Goal: Task Accomplishment & Management: Manage account settings

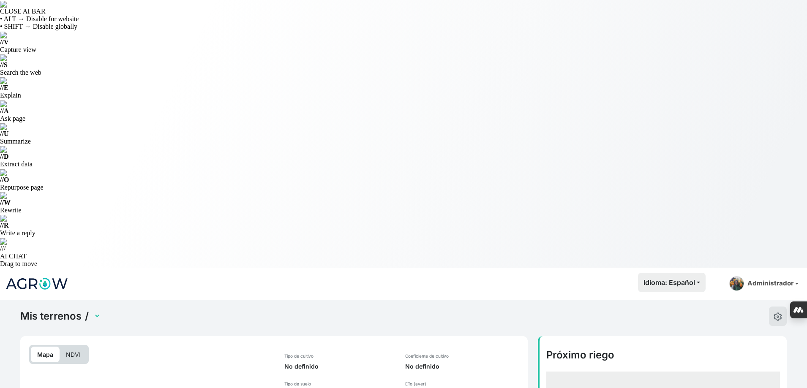
select select "2475"
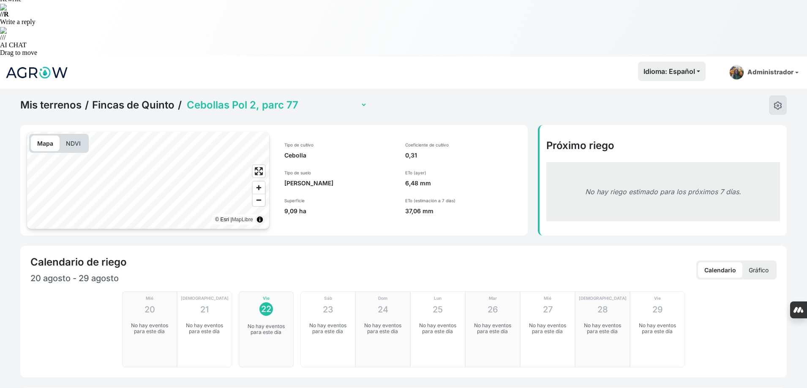
scroll to position [338, 0]
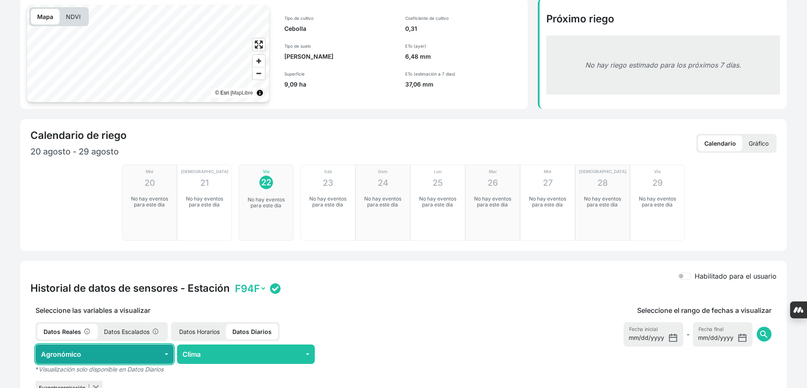
click at [163, 345] on button "Agronómico" at bounding box center [104, 354] width 138 height 19
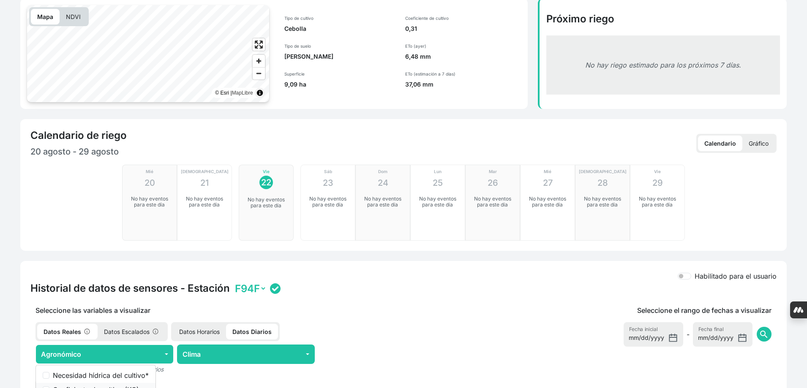
click at [131, 385] on label "Coeficiente de cultivo (KC) *" at bounding box center [101, 390] width 96 height 10
click at [49, 386] on input "Coeficiente de cultivo (KC) *" at bounding box center [46, 389] width 7 height 7
checkbox input "true"
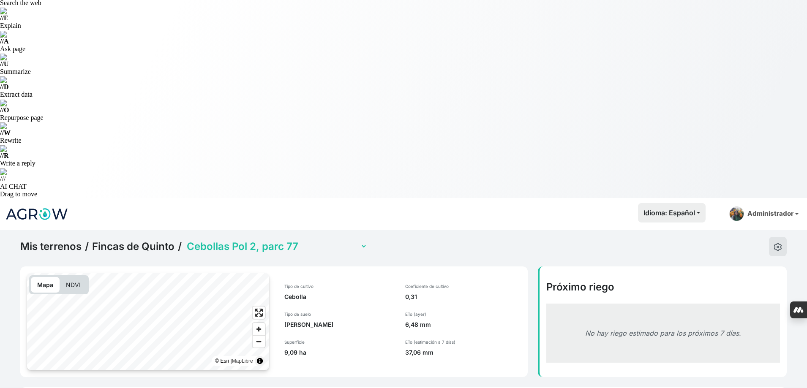
scroll to position [0, 0]
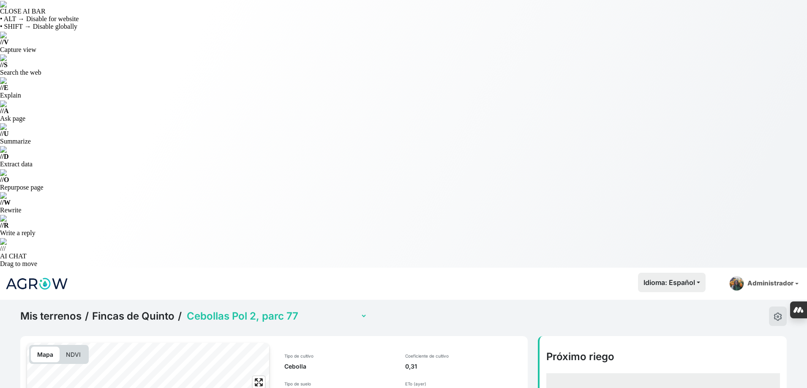
click at [73, 310] on link "Mis terrenos" at bounding box center [50, 316] width 61 height 13
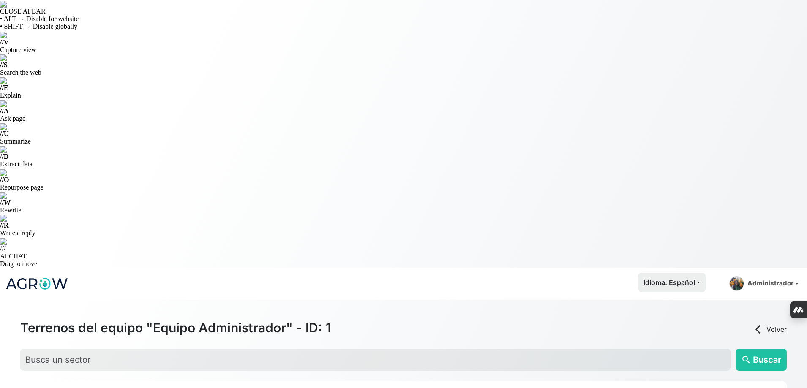
click at [44, 273] on img at bounding box center [36, 283] width 63 height 21
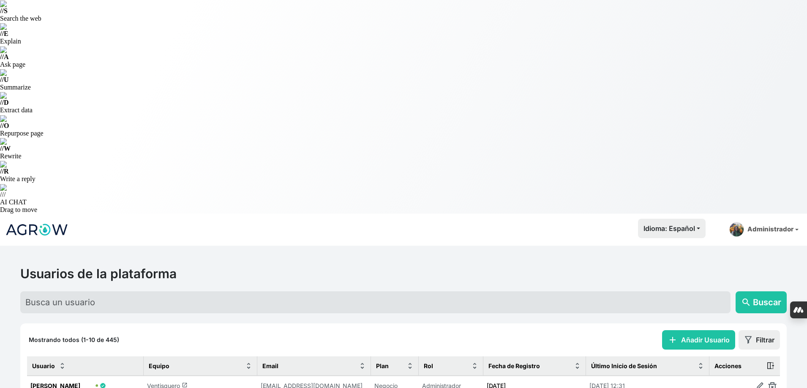
scroll to position [60, 0]
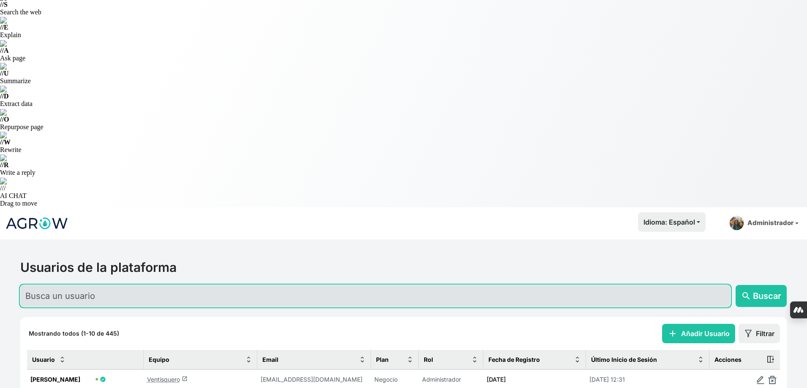
click at [101, 285] on input "text" at bounding box center [375, 296] width 710 height 22
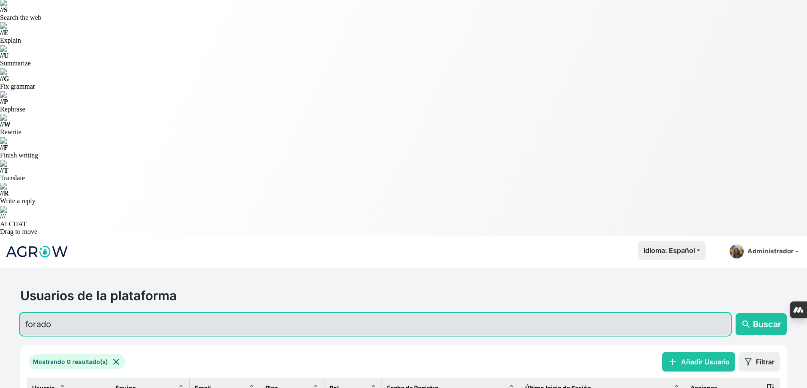
drag, startPoint x: 51, startPoint y: 55, endPoint x: 6, endPoint y: 44, distance: 46.2
click at [57, 313] on input "El Fo" at bounding box center [375, 324] width 710 height 22
click at [48, 313] on input "El Fo" at bounding box center [375, 324] width 710 height 22
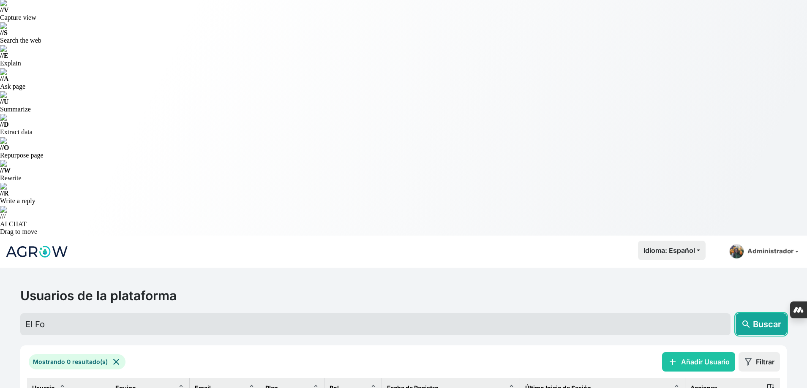
click at [771, 313] on button "search Buscar" at bounding box center [760, 324] width 51 height 22
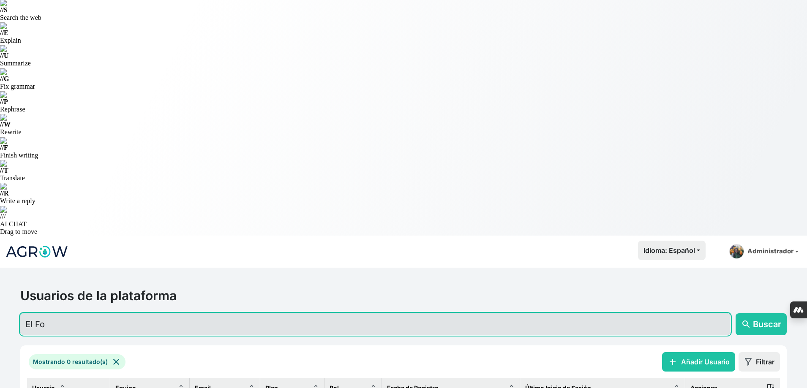
drag, startPoint x: 38, startPoint y: 53, endPoint x: 16, endPoint y: 52, distance: 21.6
click at [16, 288] on div "Usuarios de la plataforma El Fo search Buscar" at bounding box center [403, 311] width 776 height 47
click at [74, 313] on input "Fo" at bounding box center [375, 324] width 710 height 22
type input "Forado"
drag, startPoint x: 74, startPoint y: 63, endPoint x: 23, endPoint y: 63, distance: 50.7
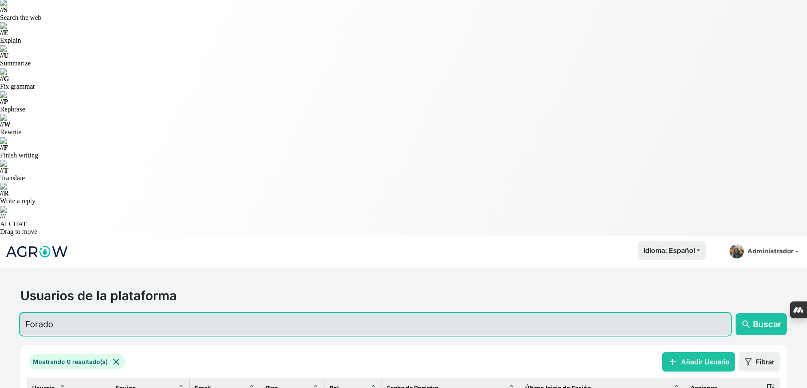
click at [23, 313] on input "Forado" at bounding box center [375, 324] width 710 height 22
